Goal: Check status: Check status

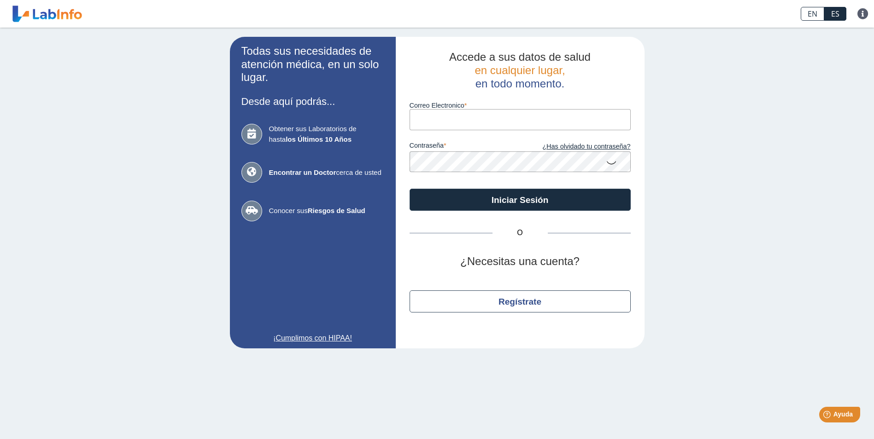
click at [419, 114] on input "Correo Electronico" at bounding box center [519, 119] width 221 height 21
type input "[EMAIL_ADDRESS][DOMAIN_NAME]"
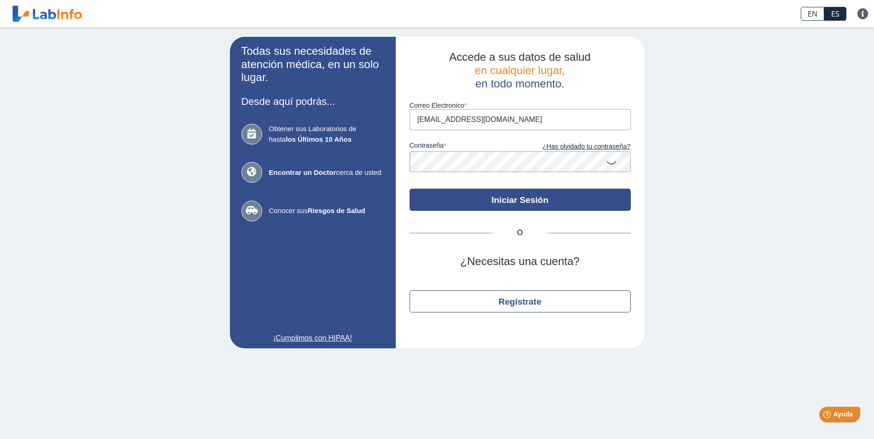
click at [533, 201] on button "Iniciar Sesión" at bounding box center [519, 200] width 221 height 22
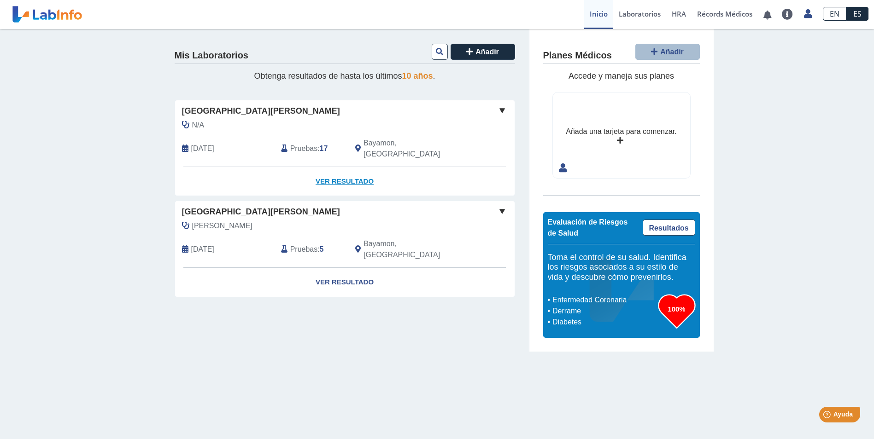
click at [350, 170] on link "Ver Resultado" at bounding box center [344, 181] width 339 height 29
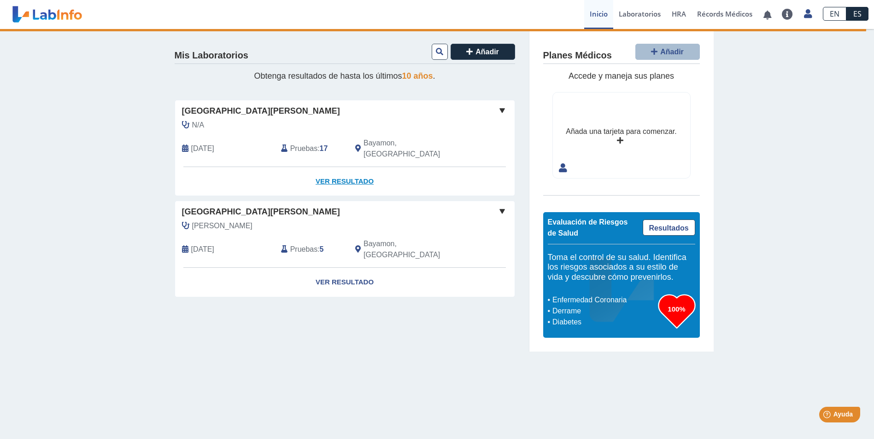
click at [348, 169] on link "Ver Resultado" at bounding box center [344, 181] width 339 height 29
click at [324, 169] on link "Ver Resultado" at bounding box center [344, 181] width 339 height 29
click at [504, 112] on span at bounding box center [501, 110] width 11 height 11
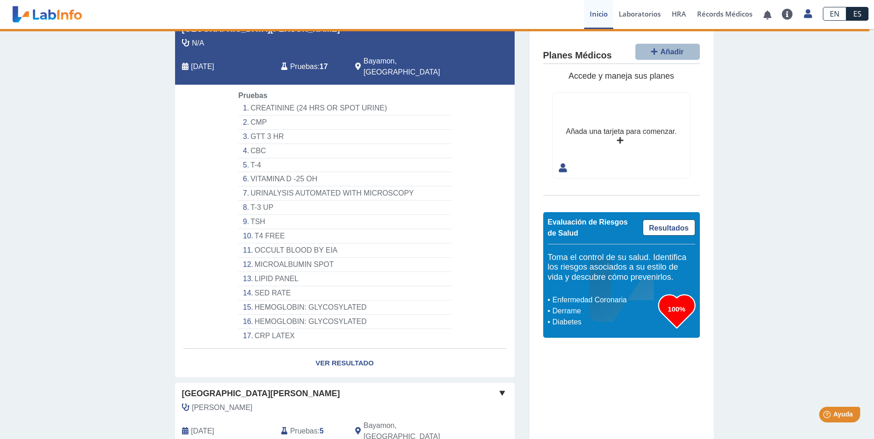
scroll to position [132, 0]
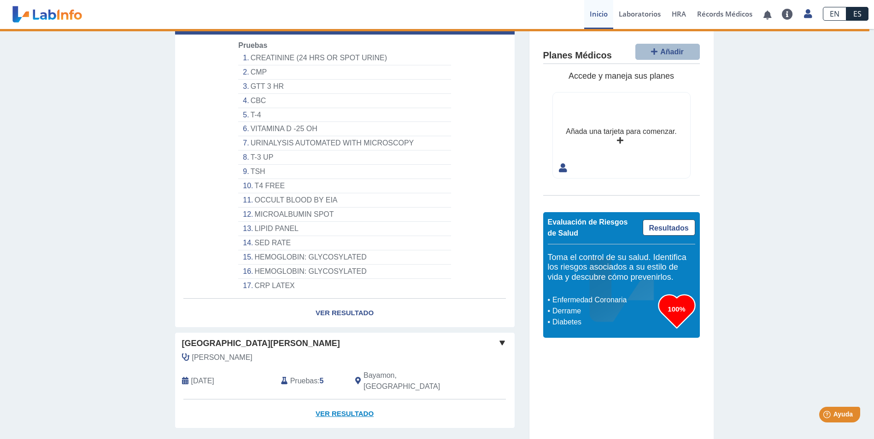
click at [340, 400] on link "Ver Resultado" at bounding box center [344, 414] width 339 height 29
